Goal: Complete application form: Complete application form

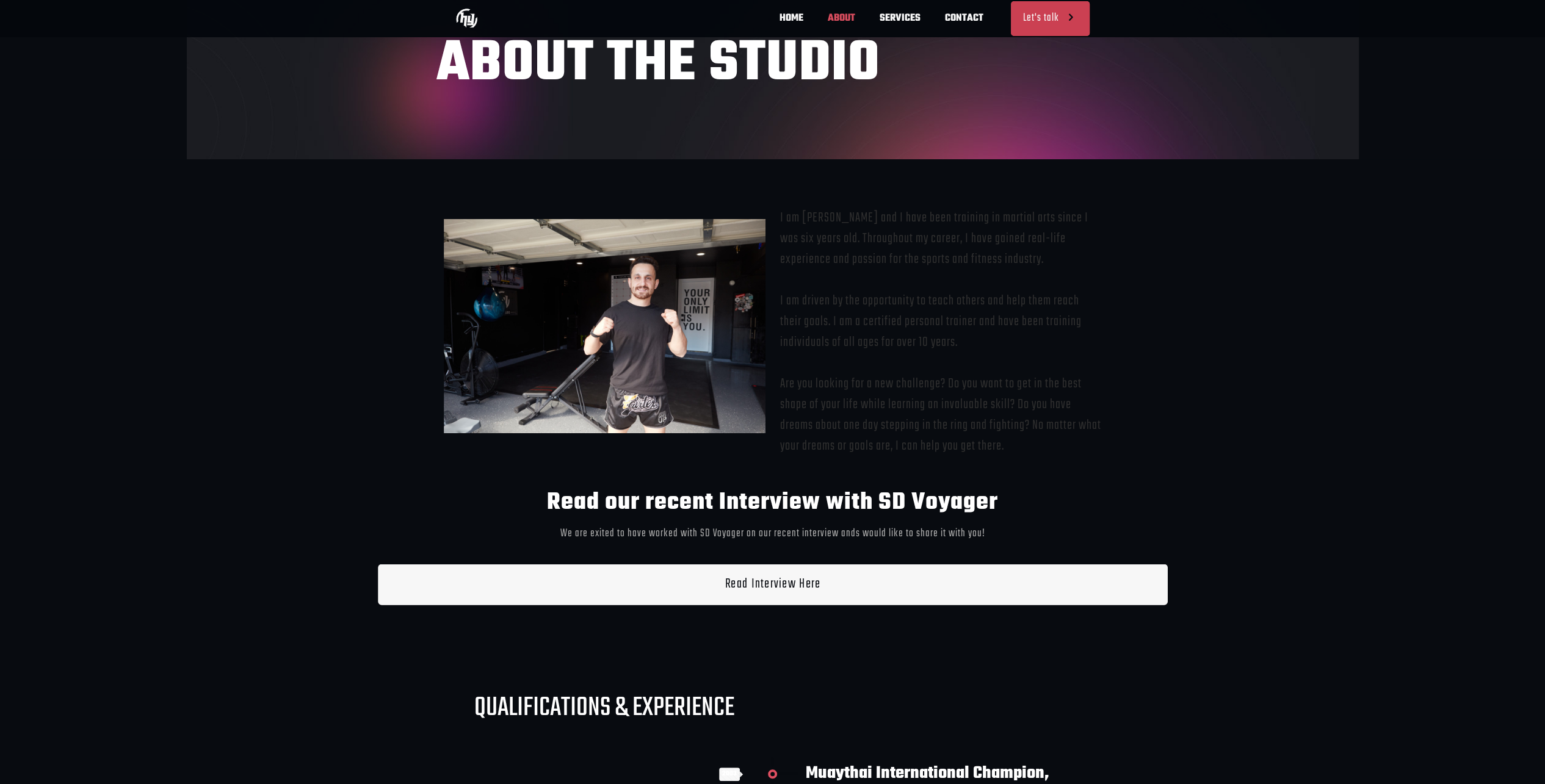
scroll to position [0, 716]
click at [1049, 12] on link "Let's talk" at bounding box center [1050, 18] width 79 height 35
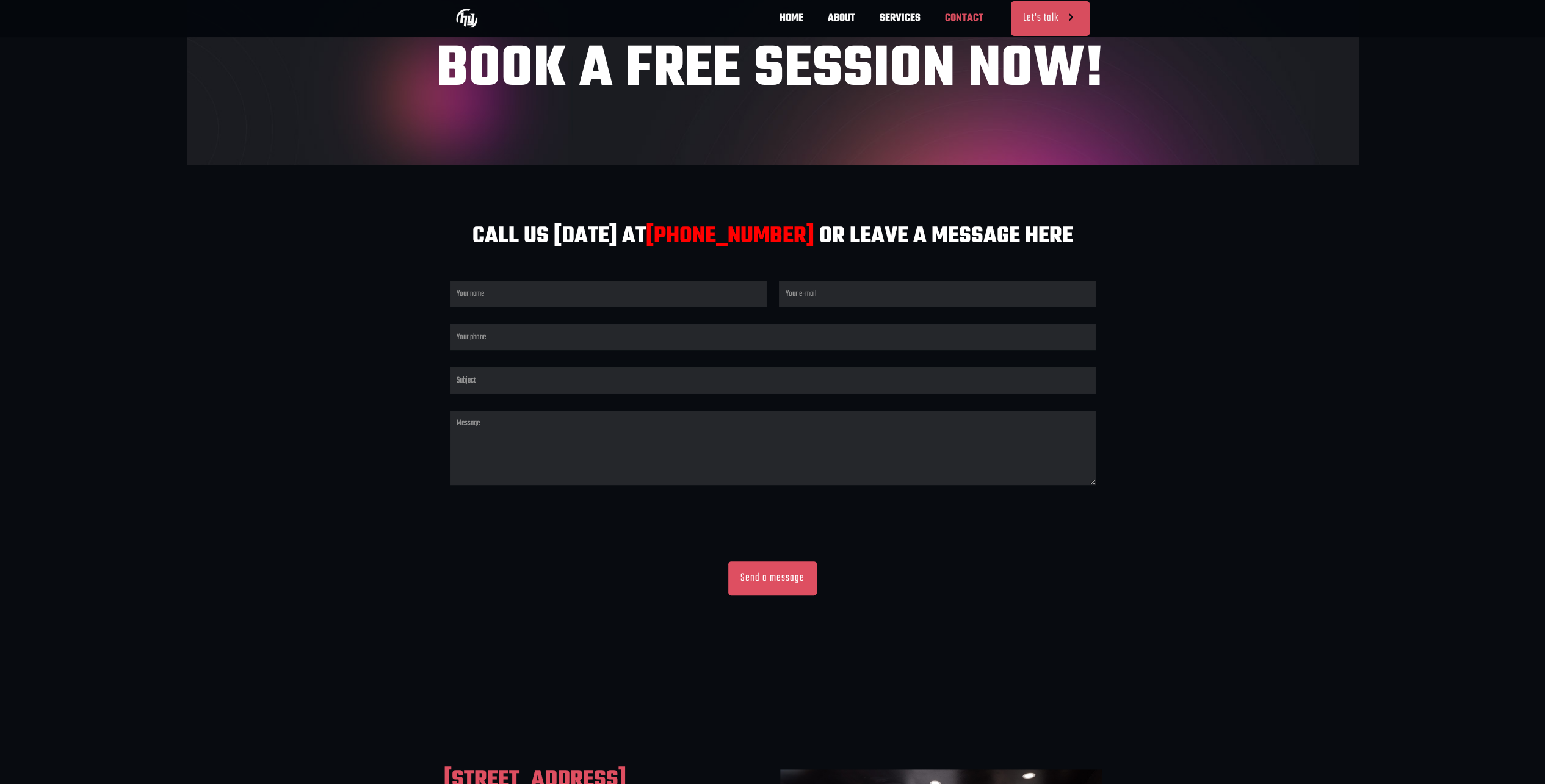
scroll to position [0, 358]
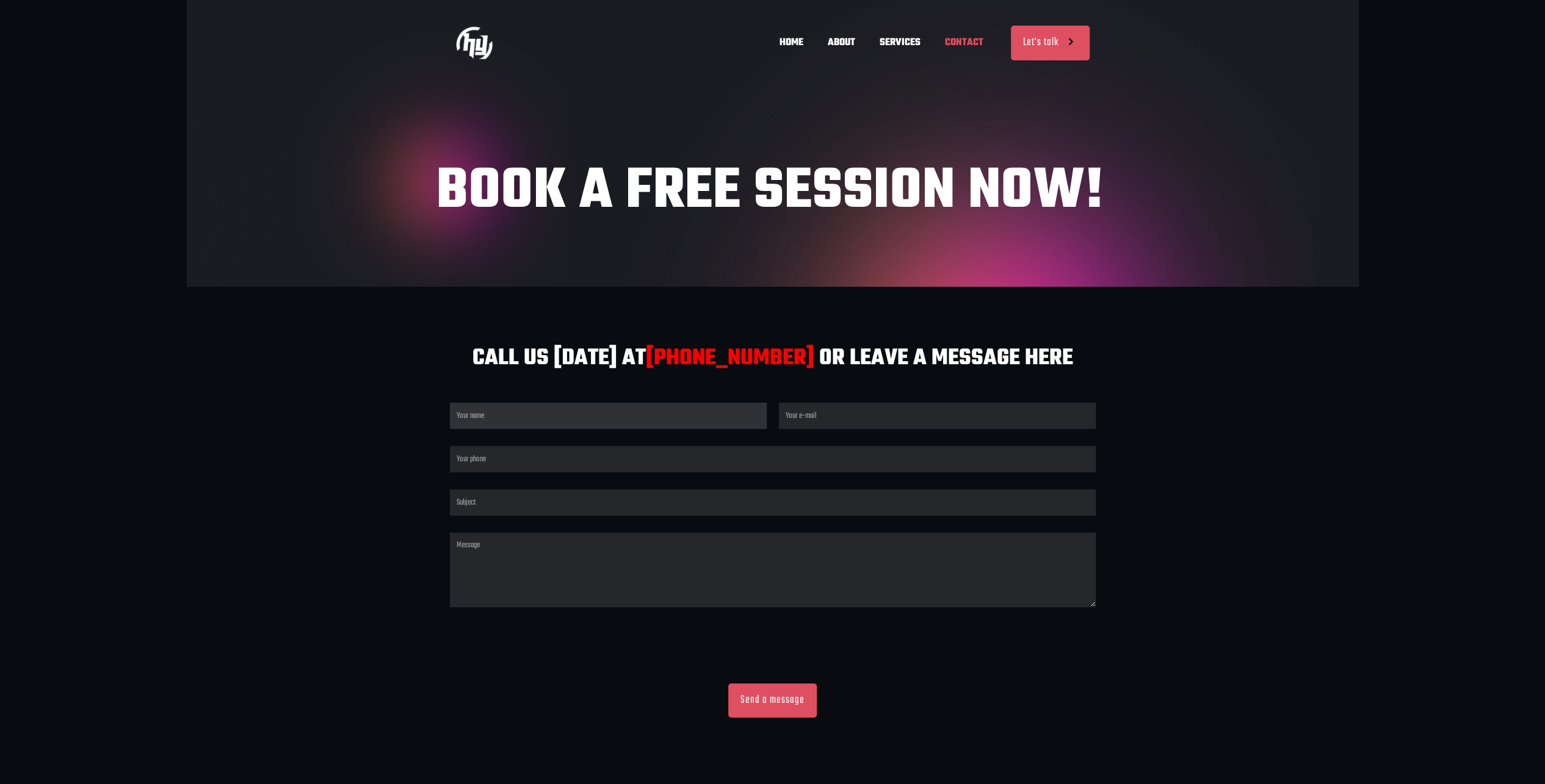
click at [511, 420] on input "Contact form" at bounding box center [608, 416] width 317 height 27
type input "Kurt Shultz"
type input "kshultz@gmail.com"
click at [528, 461] on input "8589526224" at bounding box center [772, 459] width 646 height 27
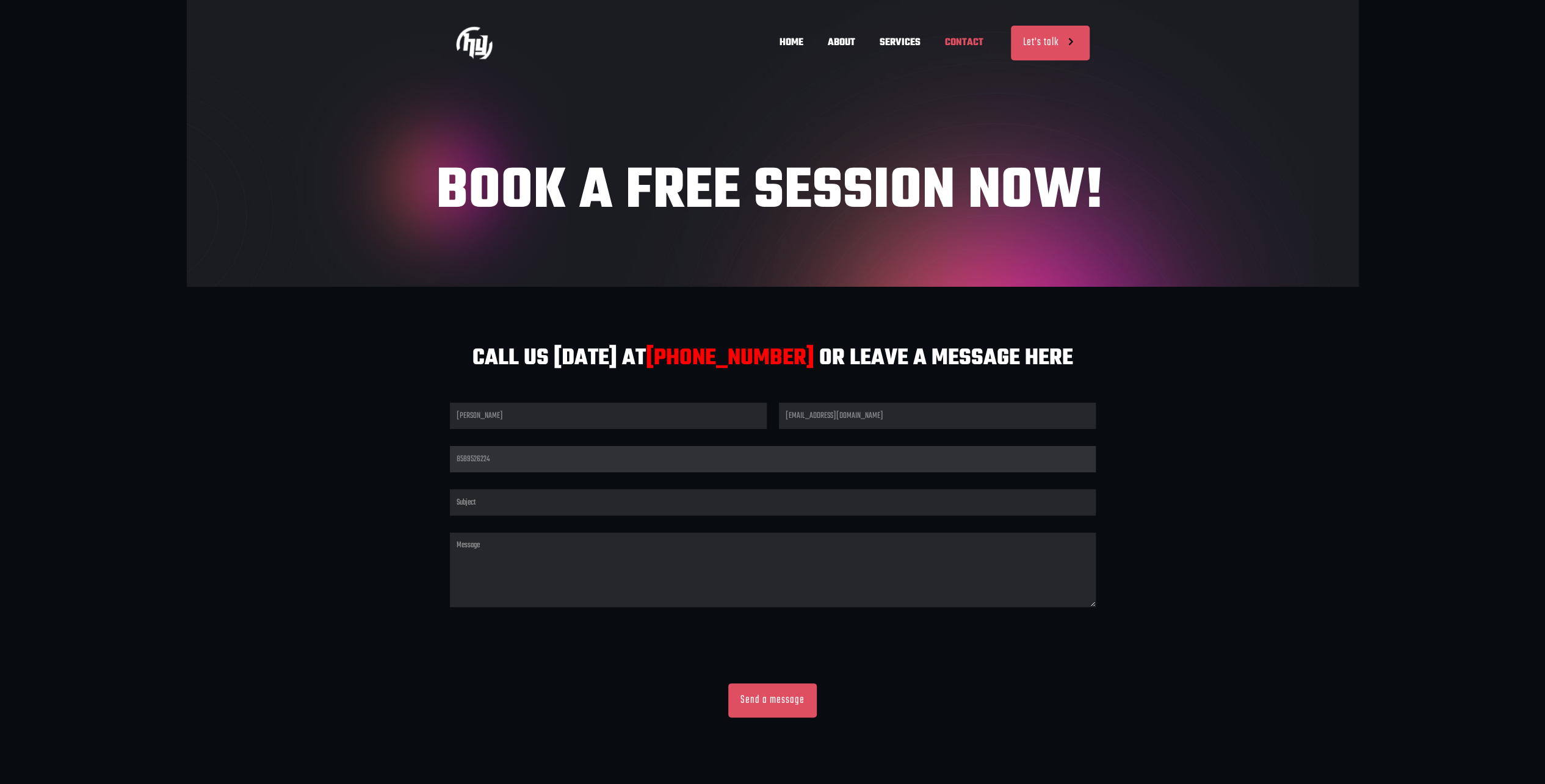
type input "6192479626"
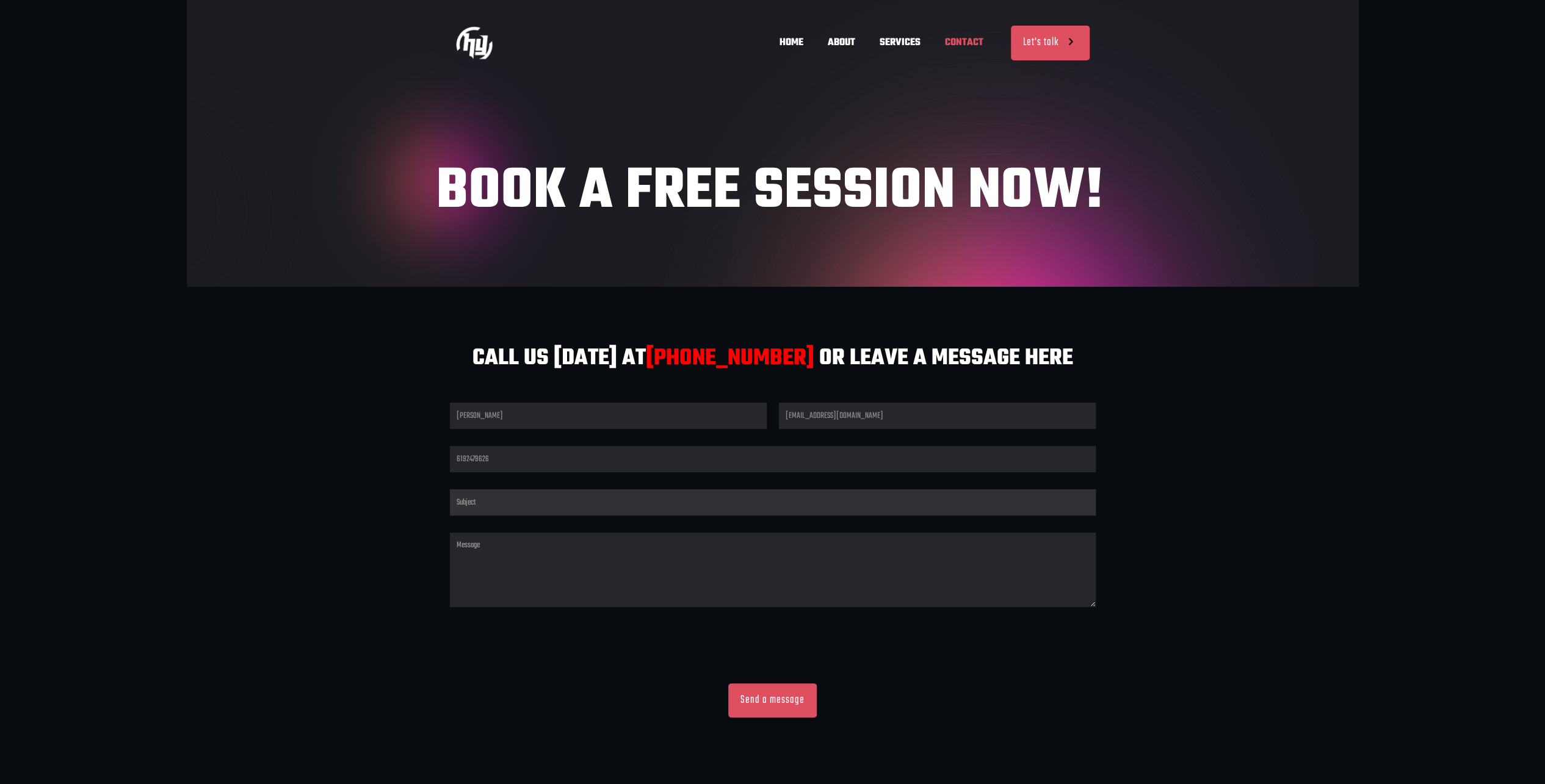
click at [511, 504] on input "Contact form" at bounding box center [772, 503] width 646 height 27
type input "L"
type input "Boxing/Muay Thai lessons"
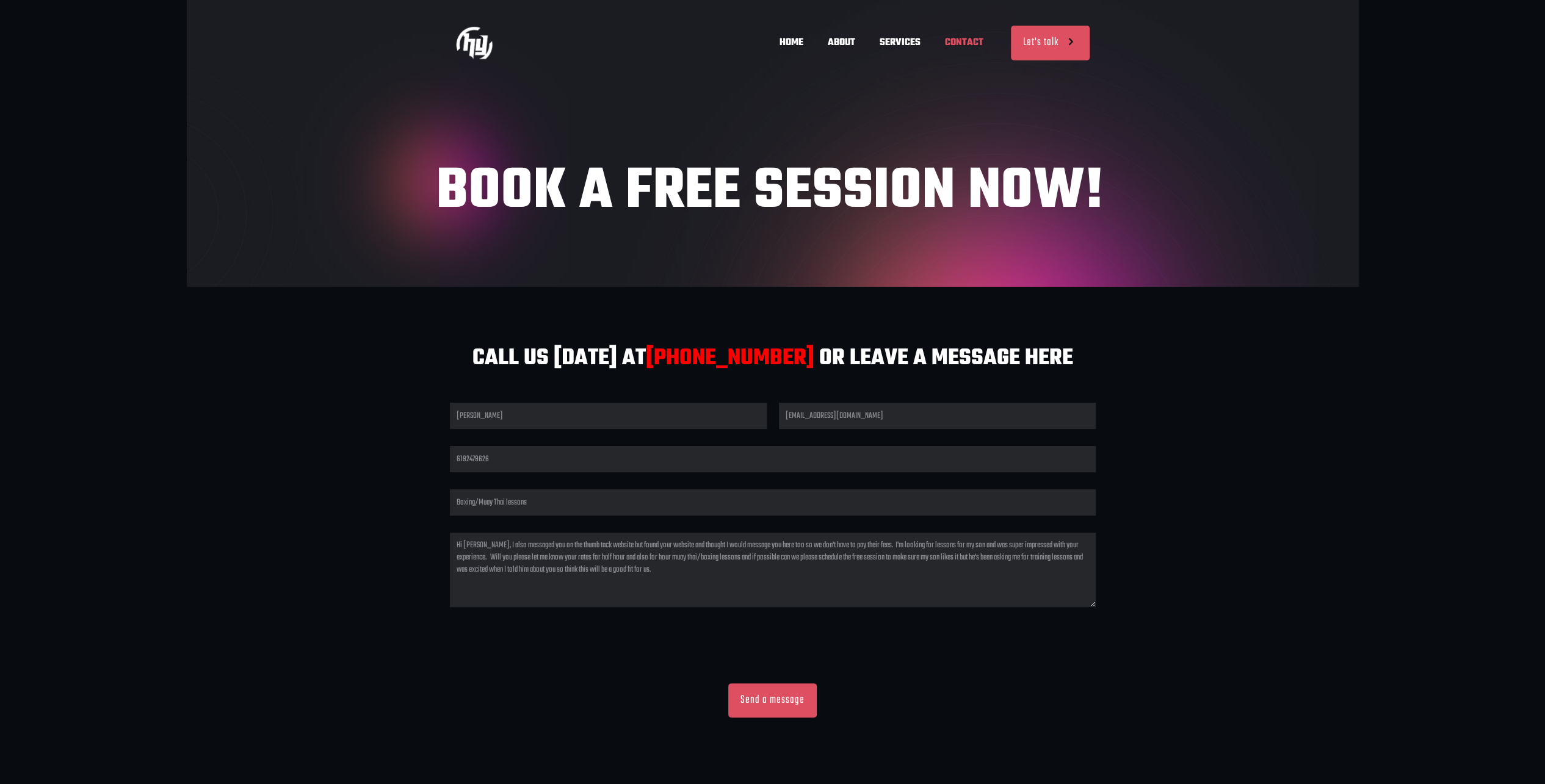
scroll to position [0, 358]
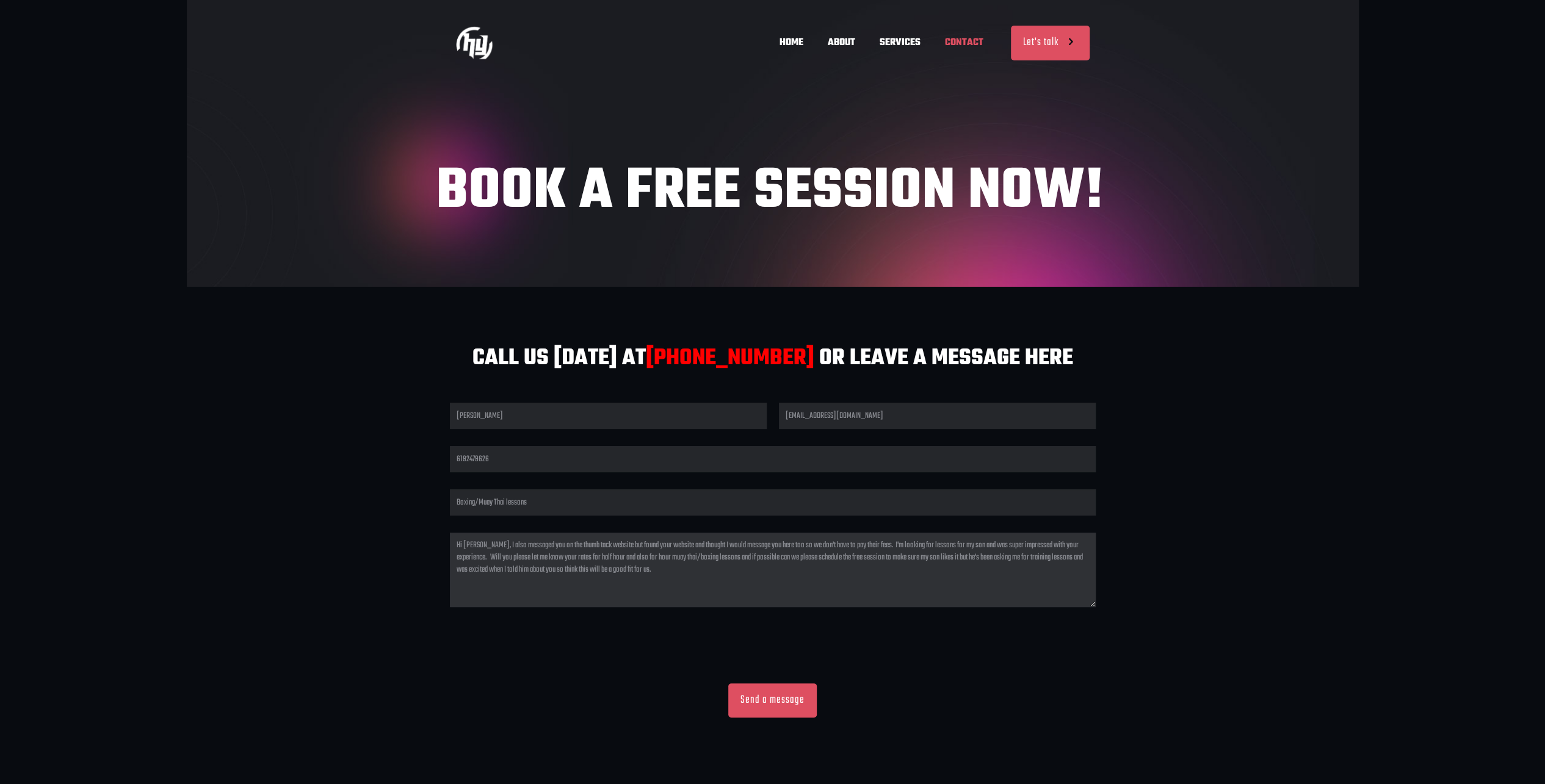
click at [702, 571] on textarea "Hi Hakan, I also messaged you on the thumb tack website but found your website …" at bounding box center [772, 570] width 646 height 74
click at [788, 547] on textarea "Hi Hakan, I also messaged you on the thumb tack website but found your website …" at bounding box center [772, 570] width 646 height 74
click at [905, 542] on textarea "Hi Hakan, I also messaged you on the thumb tack website but found your website …" at bounding box center [772, 570] width 646 height 74
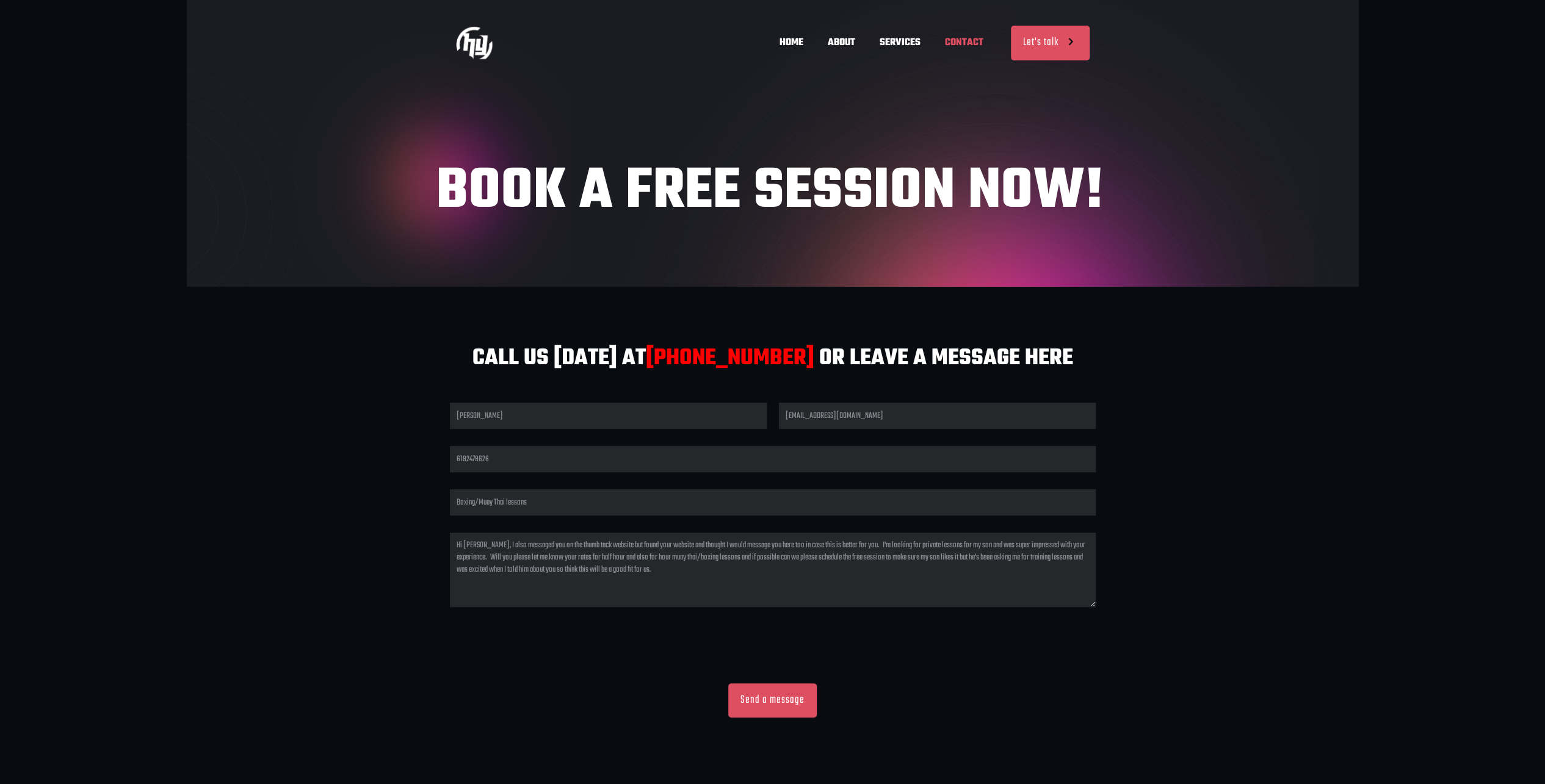
scroll to position [0, 537]
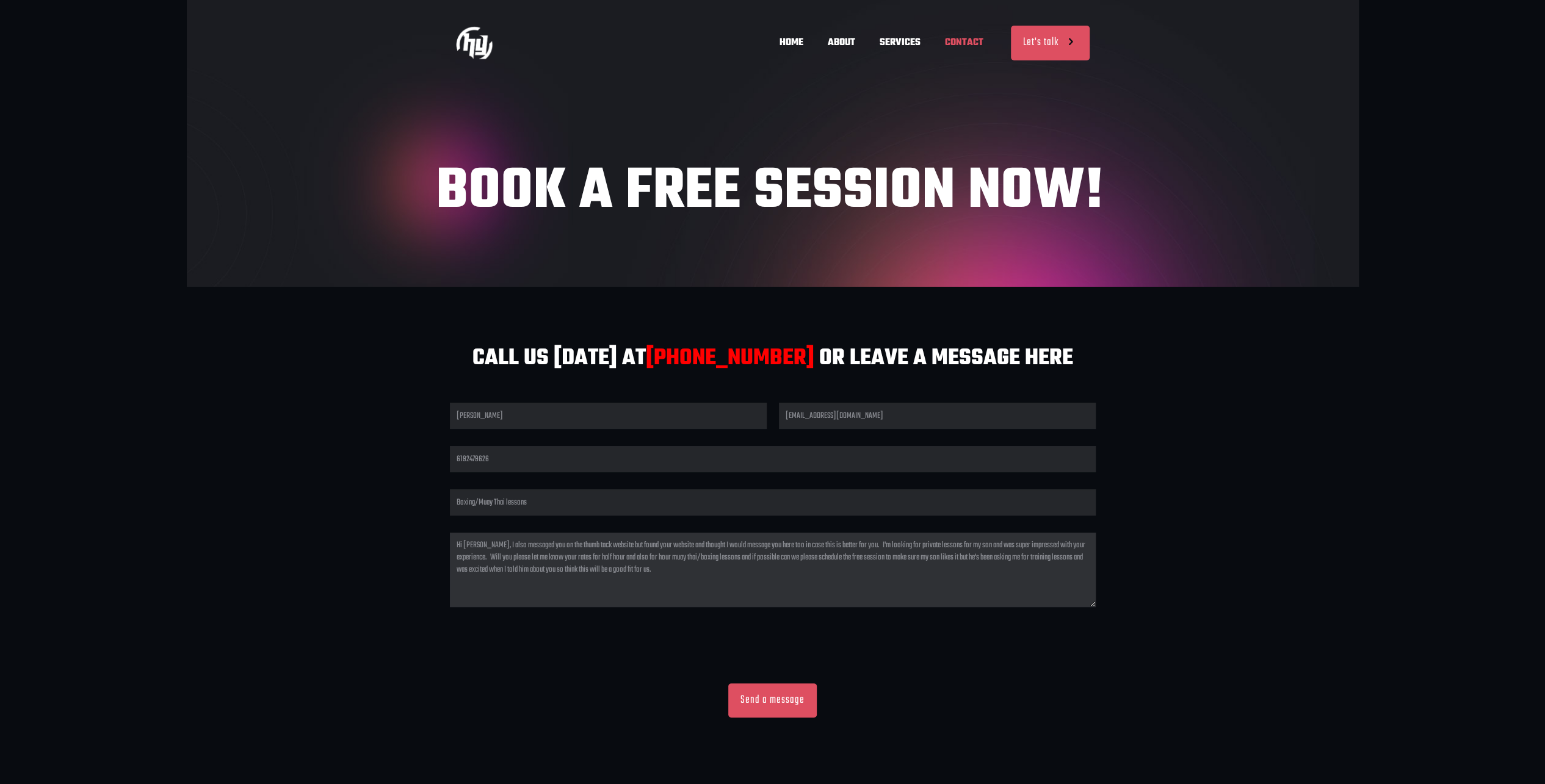
click at [1008, 548] on textarea "Hi Hakan, I also messaged you on the thumb tack website but found your website …" at bounding box center [772, 570] width 646 height 74
click at [710, 578] on textarea "Hi Hakan, I also messaged you on the thumb tack website but found your website …" at bounding box center [772, 570] width 646 height 74
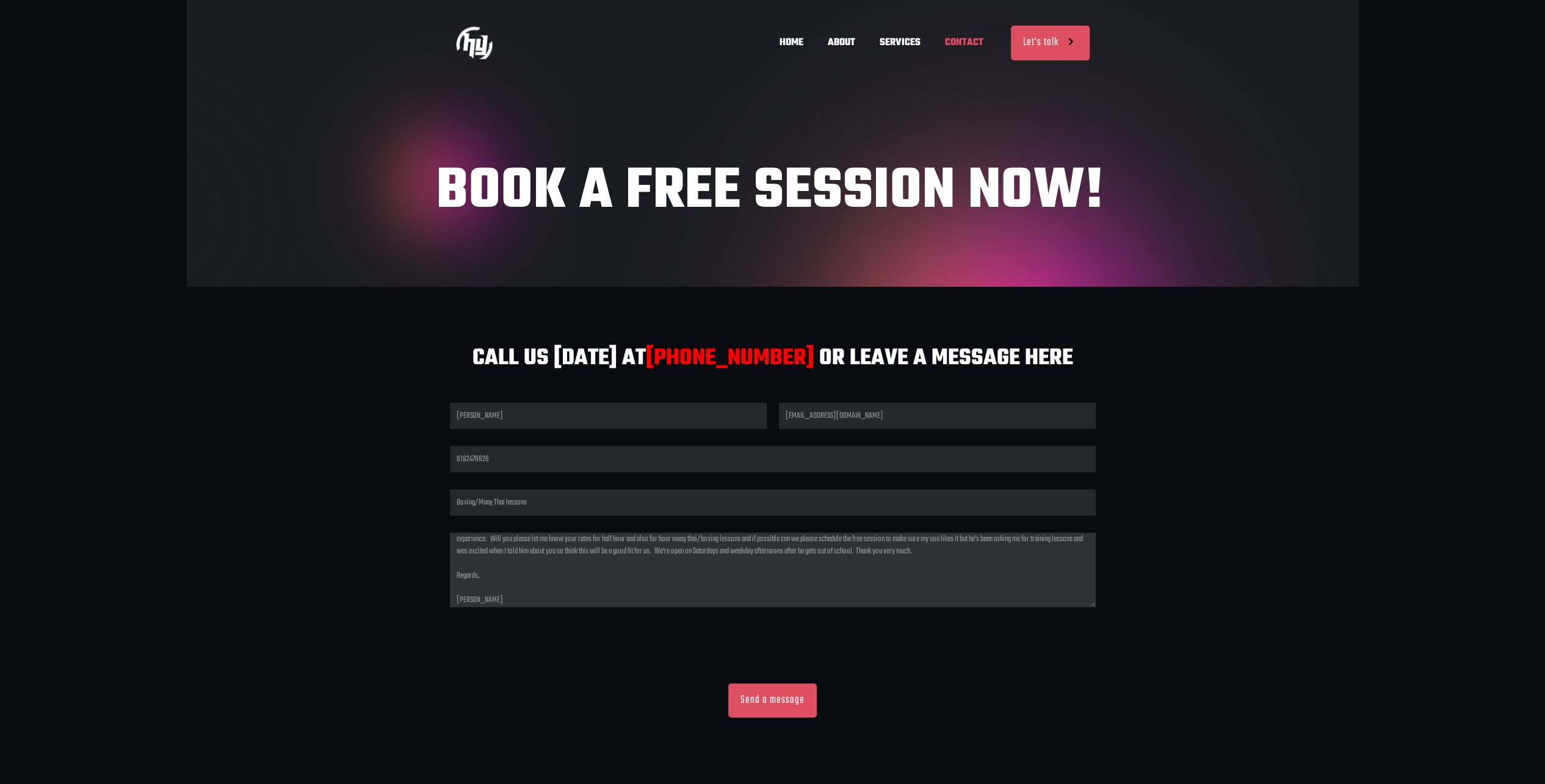
type textarea "Hi Hakan, I also messaged you on the thumb tack website but found your website …"
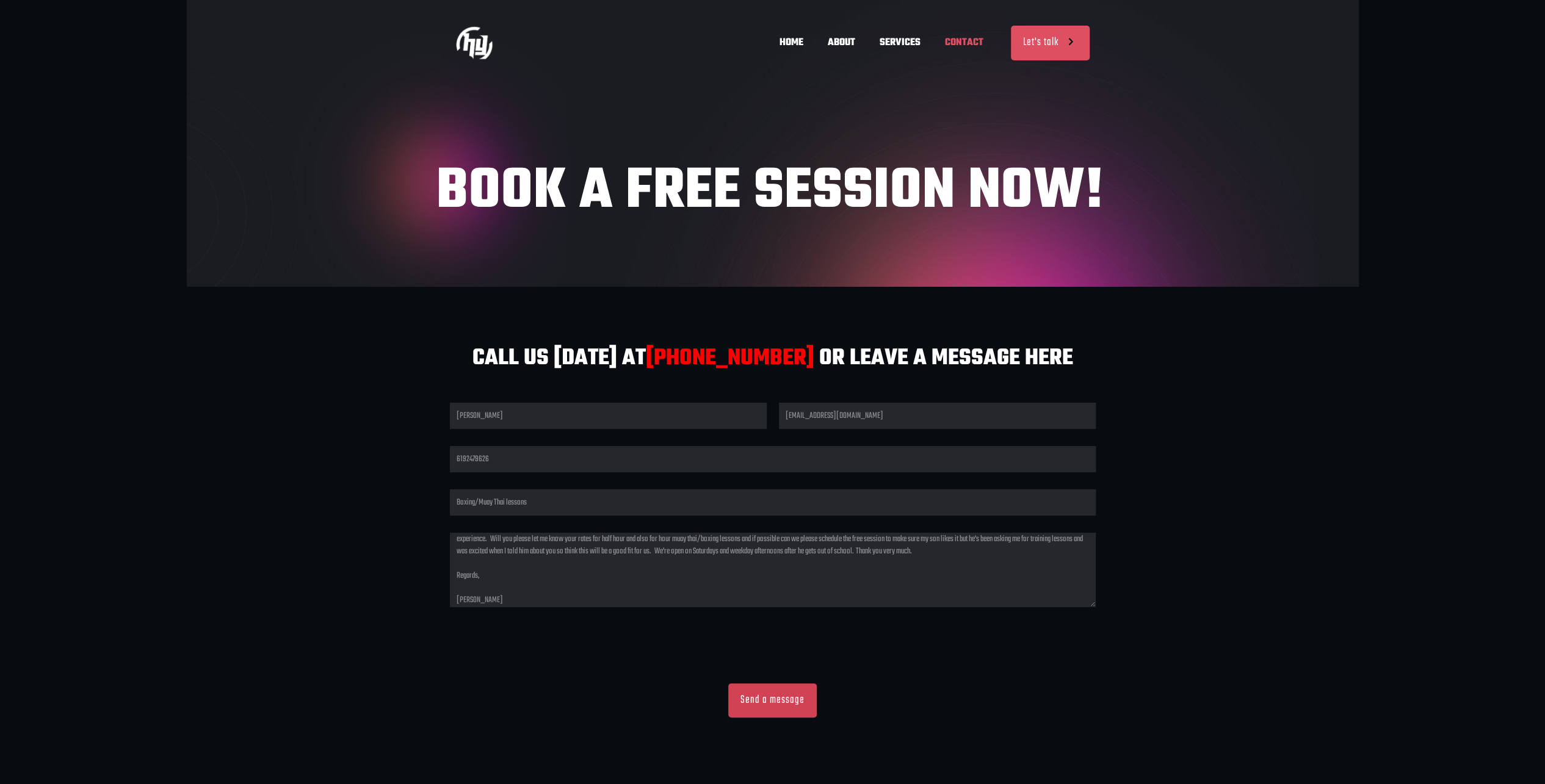
scroll to position [0, 716]
click at [762, 702] on input "Send a message" at bounding box center [772, 700] width 89 height 35
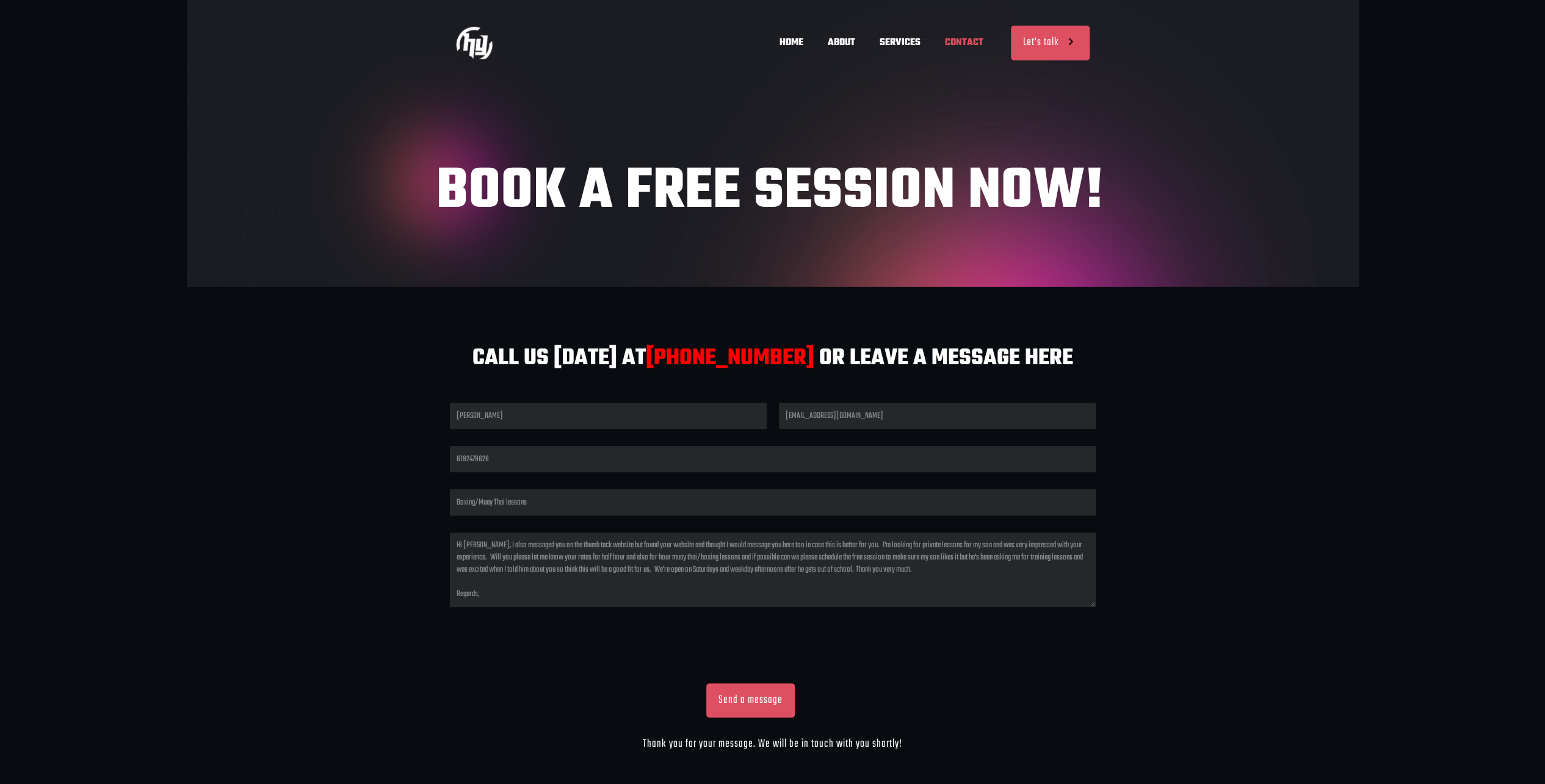
scroll to position [0, 179]
